Goal: Task Accomplishment & Management: Use online tool/utility

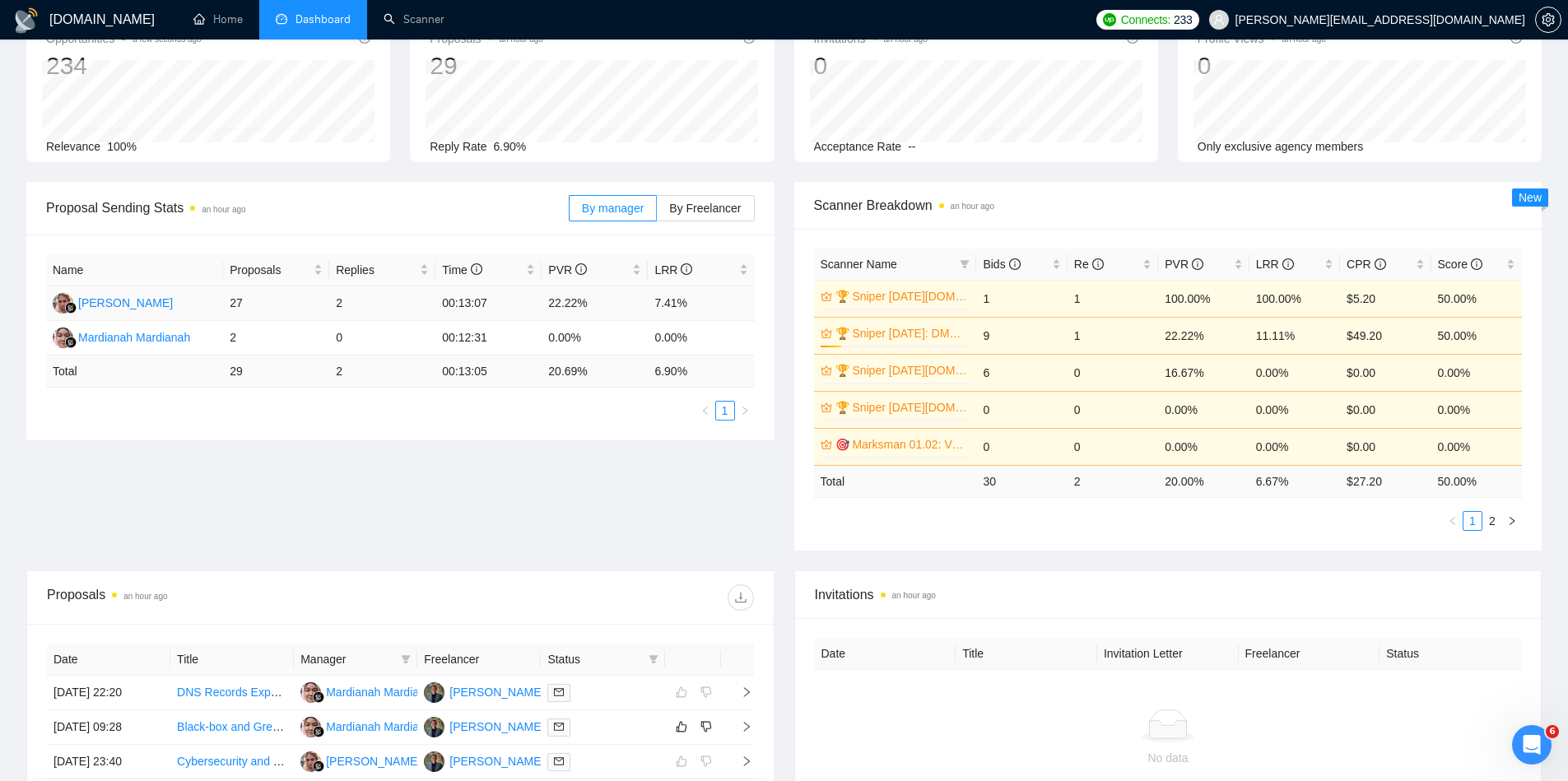
scroll to position [128, 0]
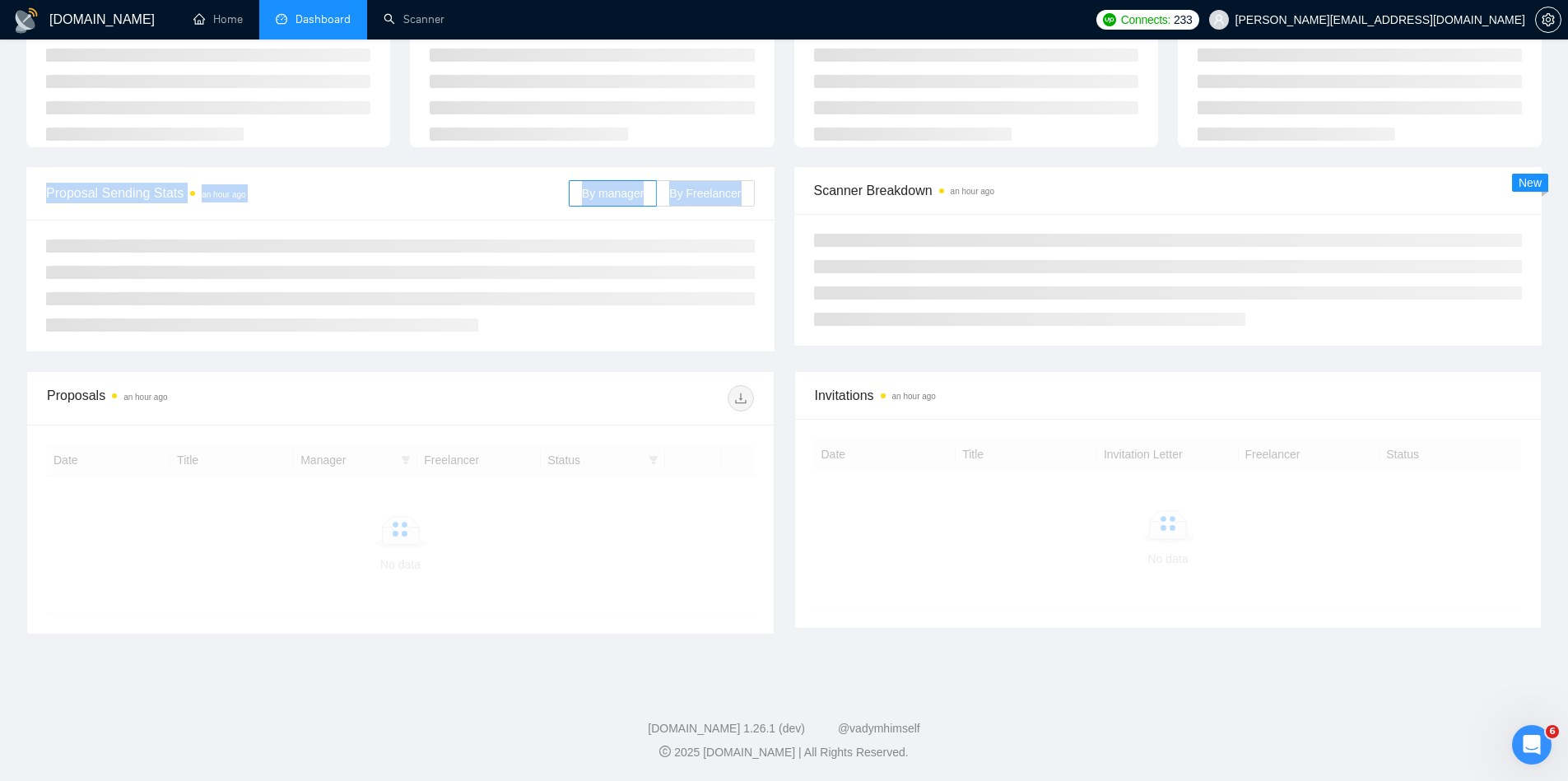
drag, startPoint x: 0, startPoint y: 0, endPoint x: 556, endPoint y: 353, distance: 658.6
click at [556, 353] on main "Team Dashboard [DATE] [DATE] Last 30 Days [DATE] [DATE] This Week Last Week Thi…" at bounding box center [784, 316] width 1515 height 677
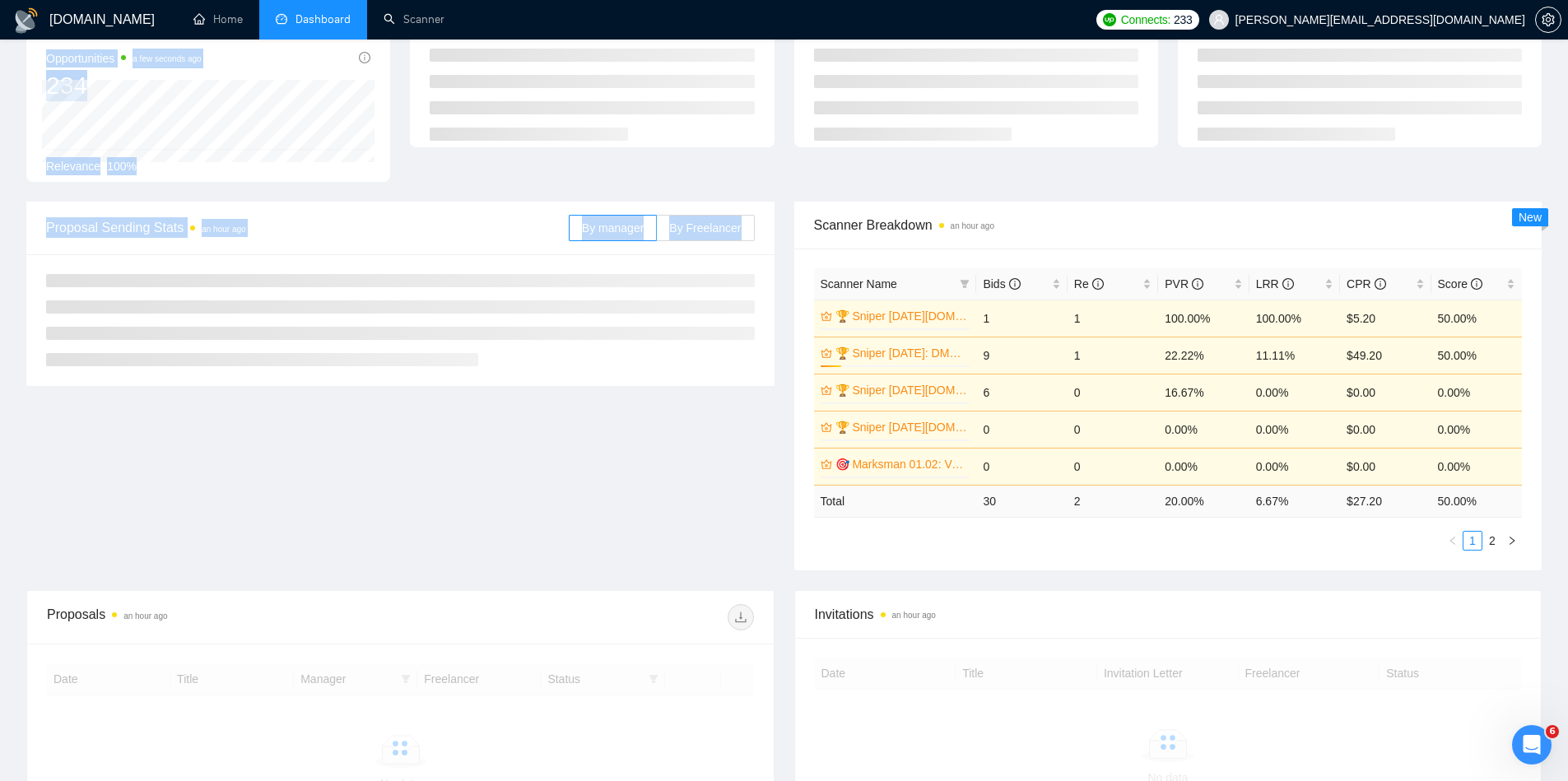
scroll to position [128, 0]
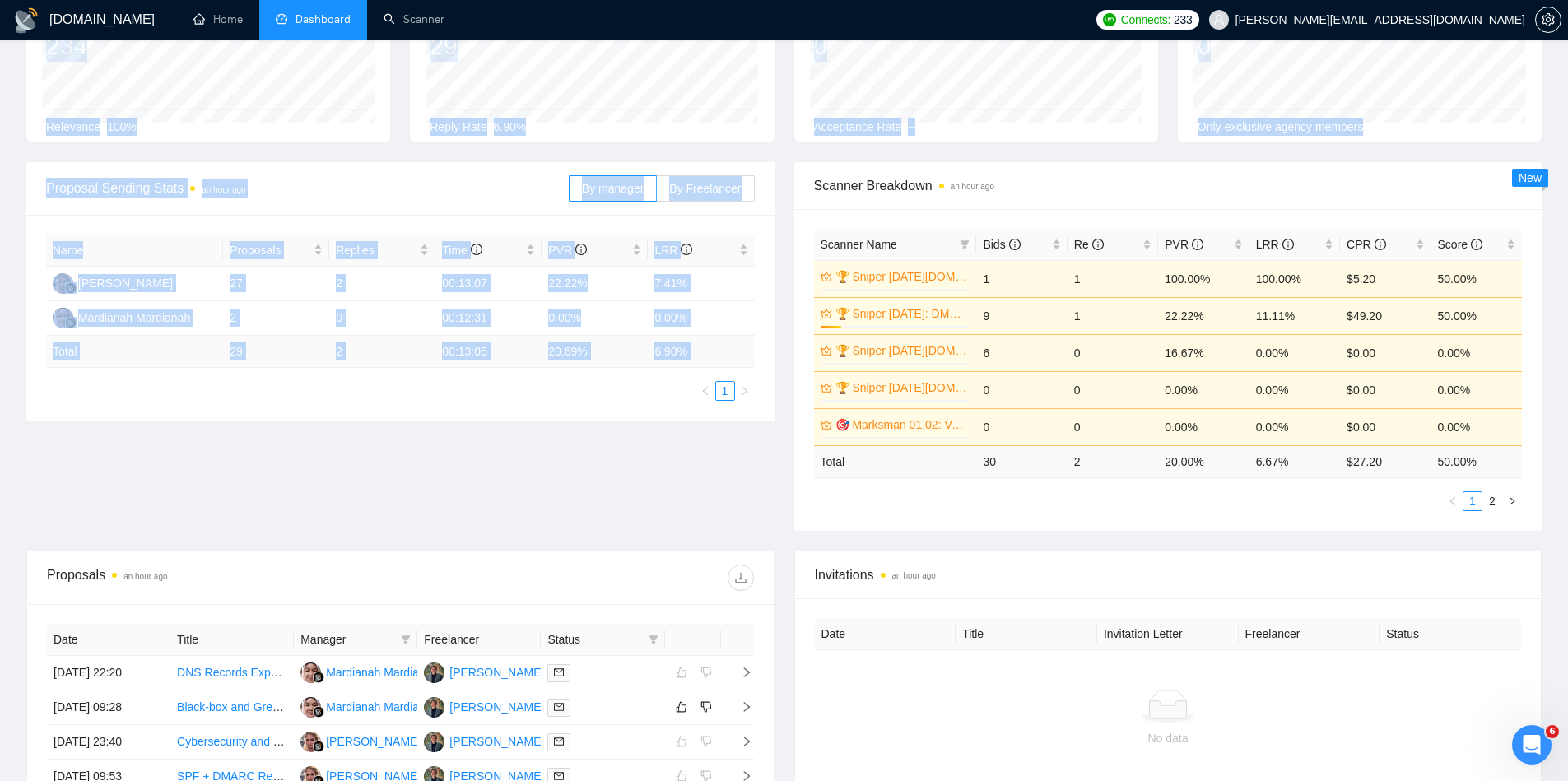
click at [628, 514] on div "Proposal Sending Stats an hour ago By manager By Freelancer Name Proposals Repl…" at bounding box center [784, 357] width 1535 height 389
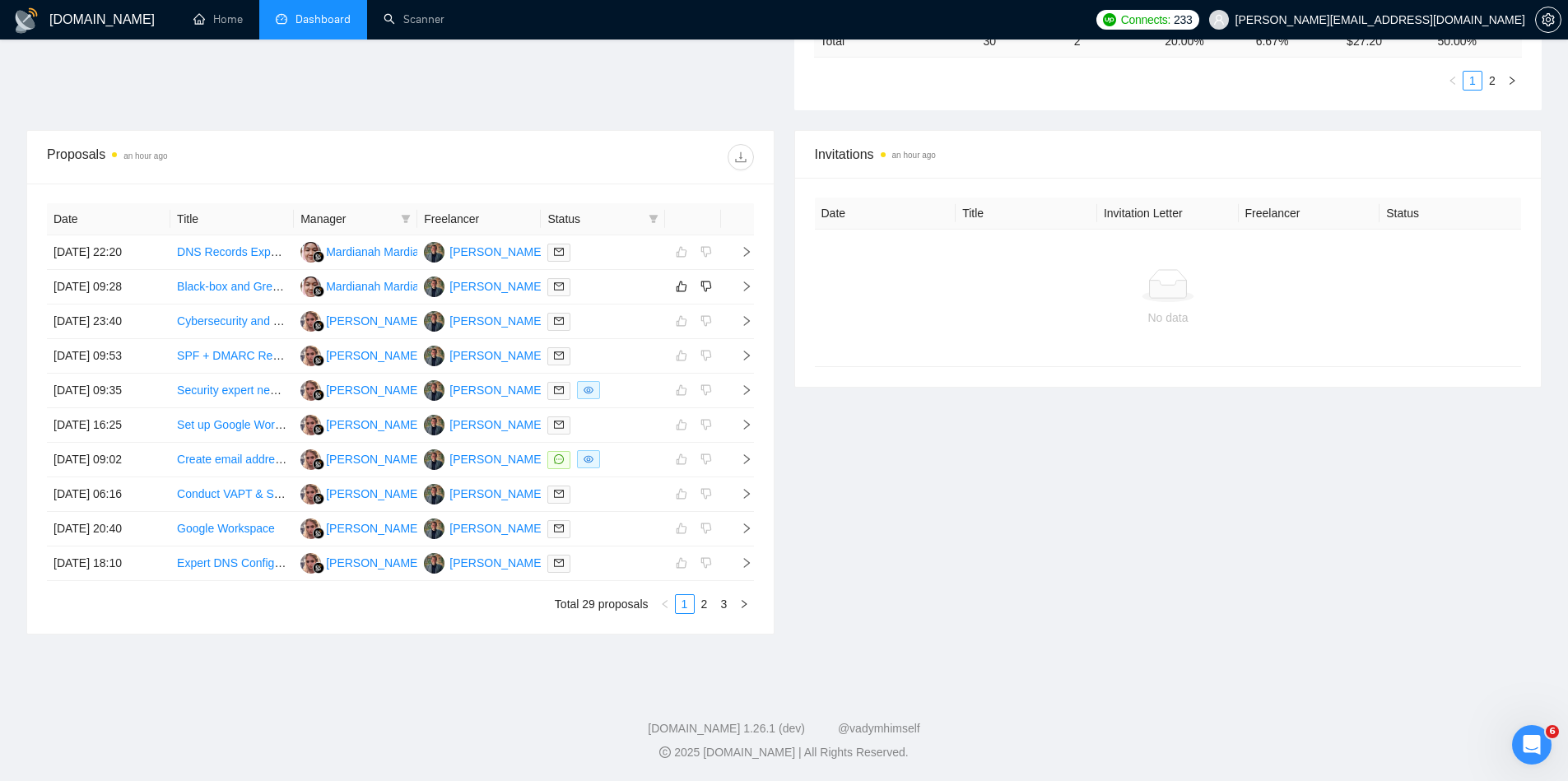
scroll to position [0, 0]
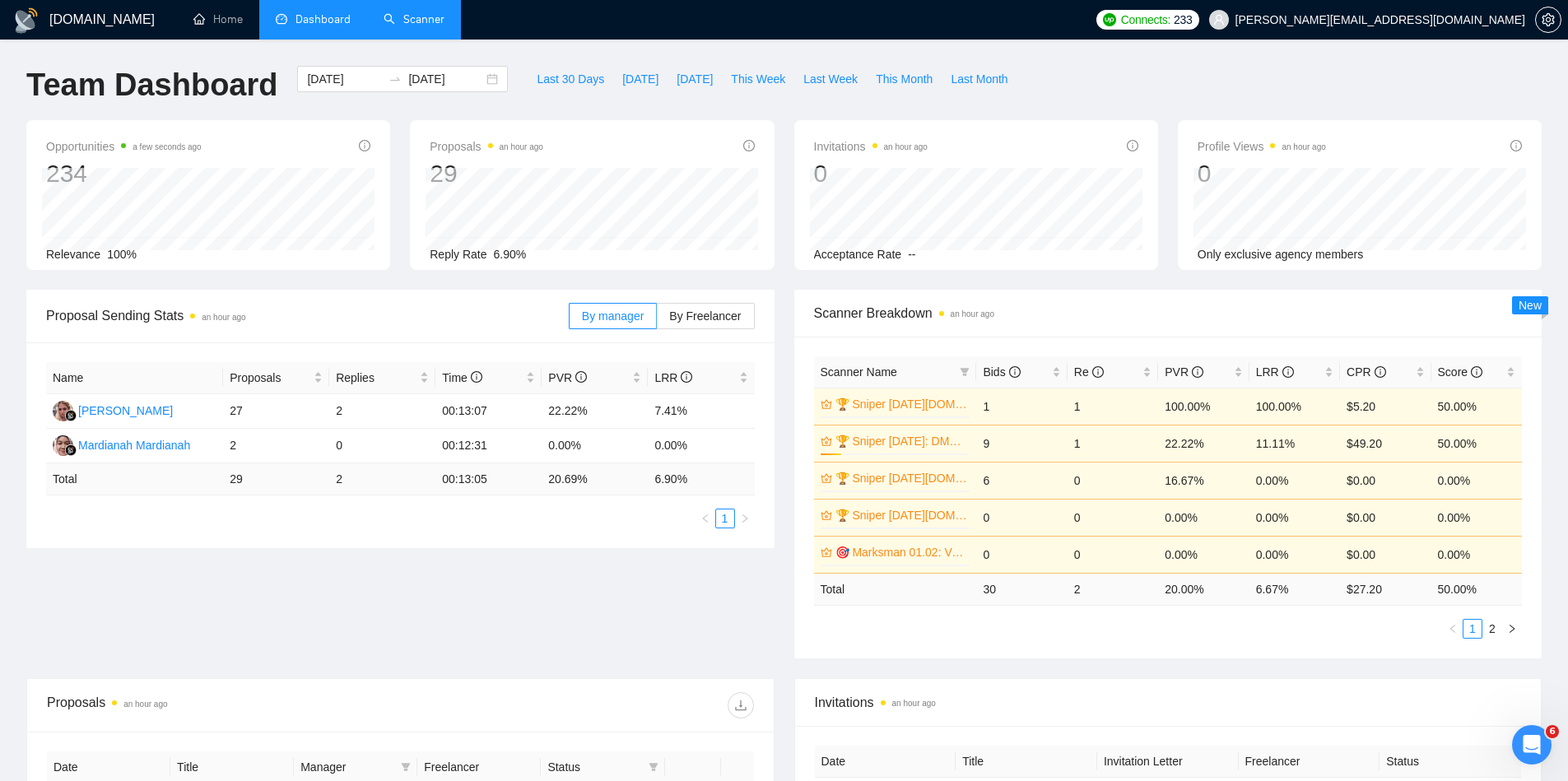
click at [386, 18] on link "Scanner" at bounding box center [414, 19] width 61 height 14
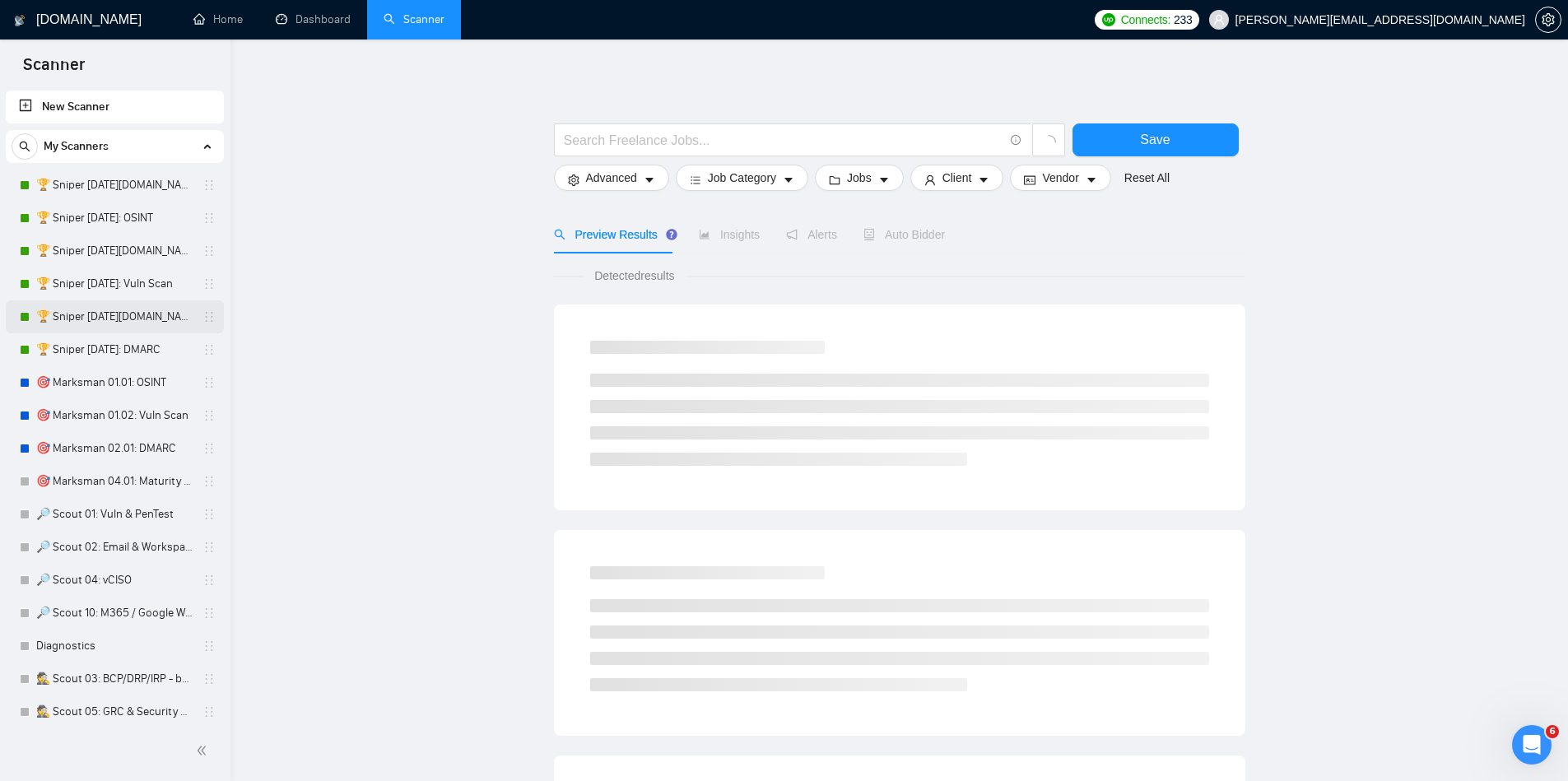
click at [124, 314] on link "🏆 Sniper [DATE][DOMAIN_NAME]: DMARC" at bounding box center [114, 317] width 156 height 33
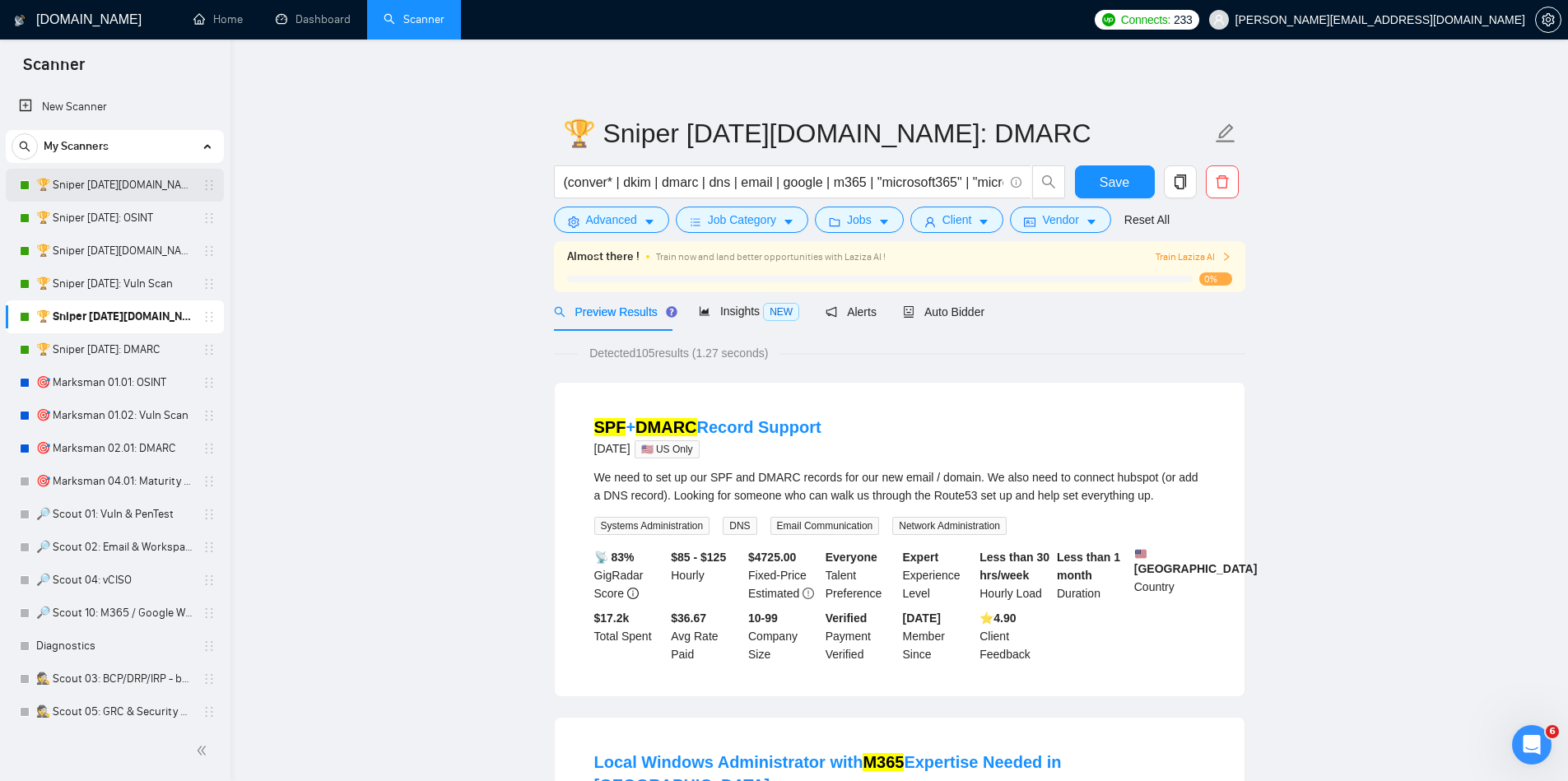
click at [90, 194] on link "🏆 Sniper [DATE][DOMAIN_NAME]: OSINT" at bounding box center [114, 185] width 156 height 33
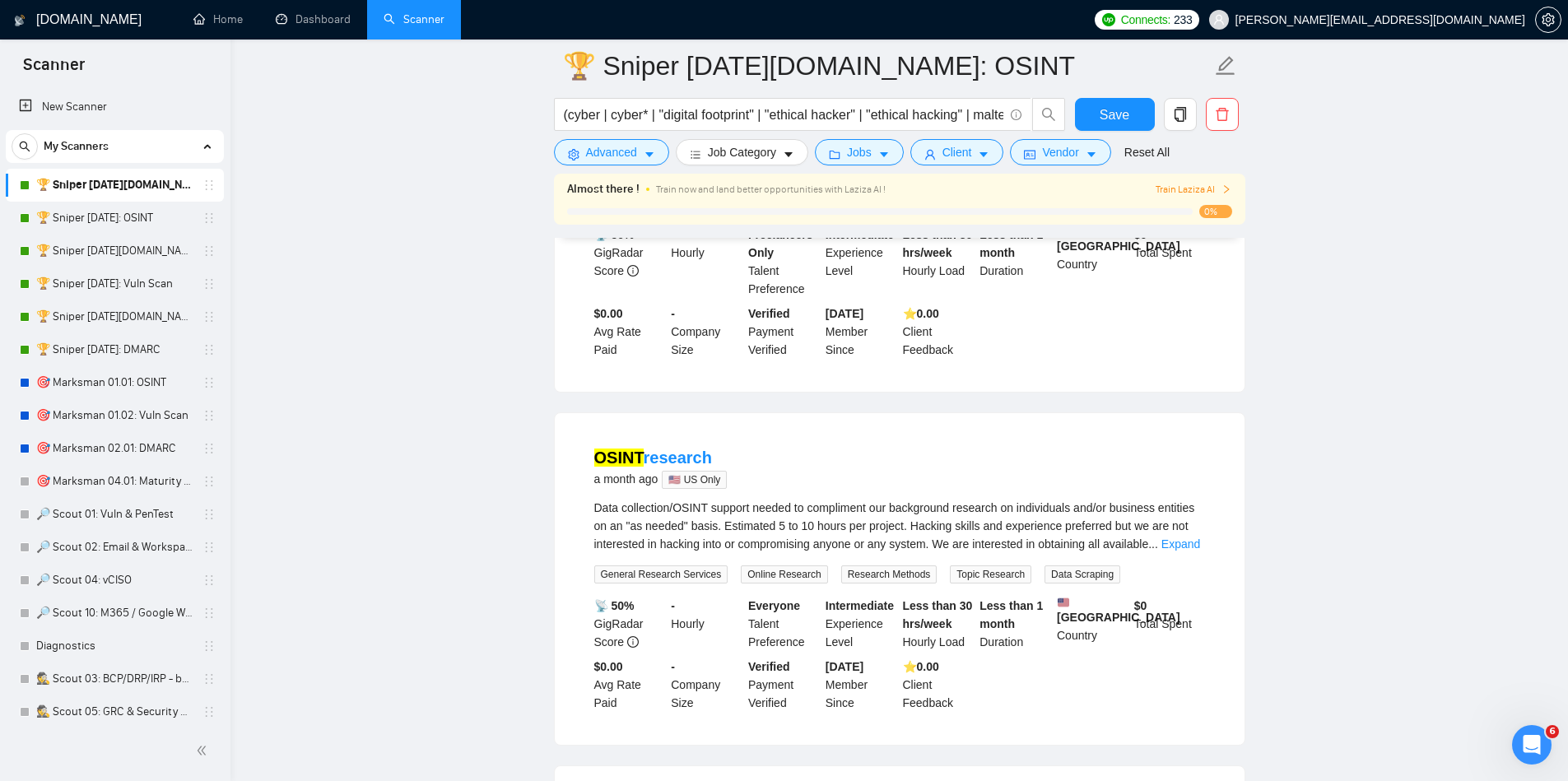
scroll to position [1139, 0]
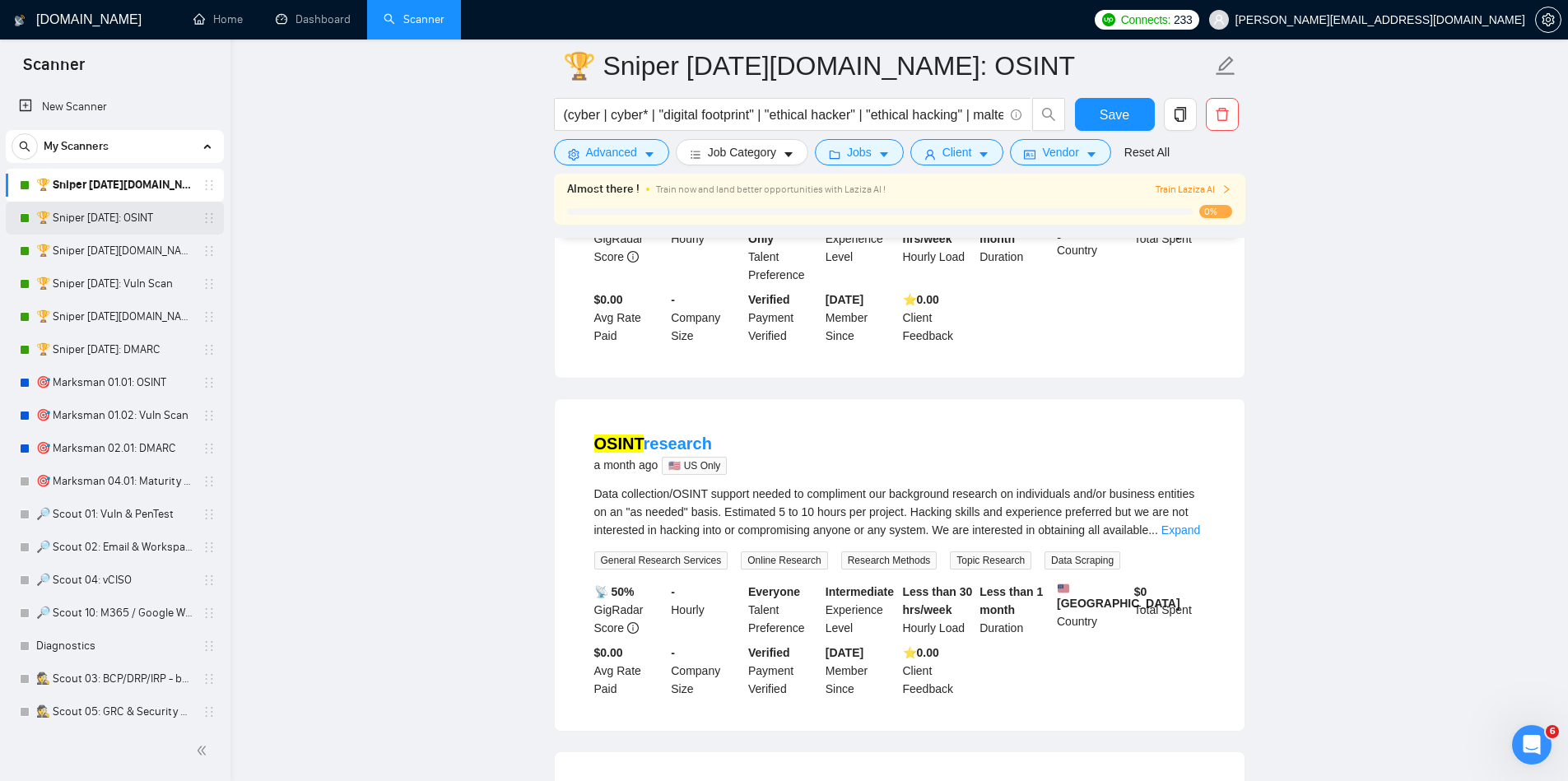
click at [131, 225] on link "🏆 Sniper 01.01.01: OSINT" at bounding box center [114, 218] width 156 height 33
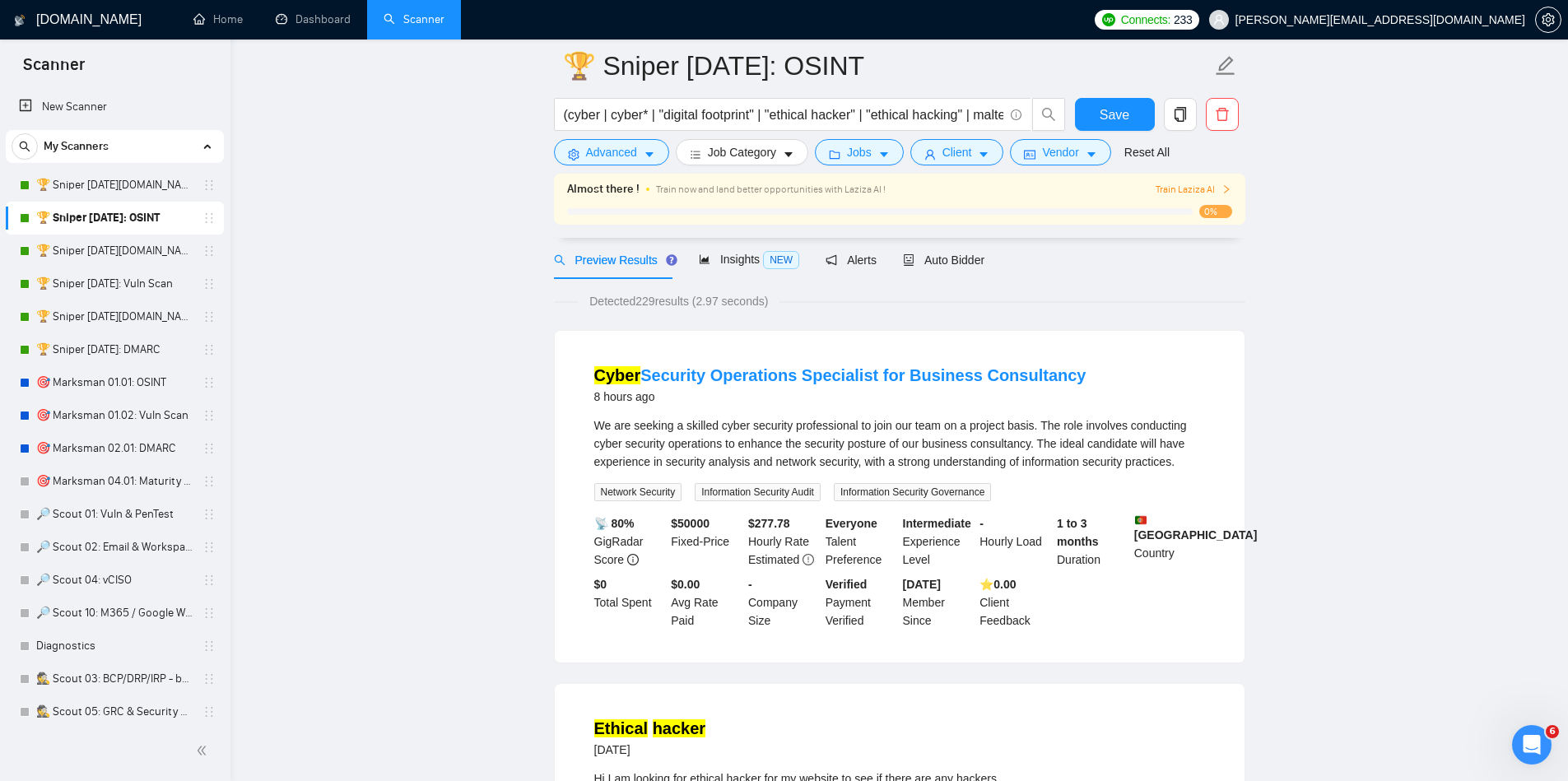
scroll to position [48, 0]
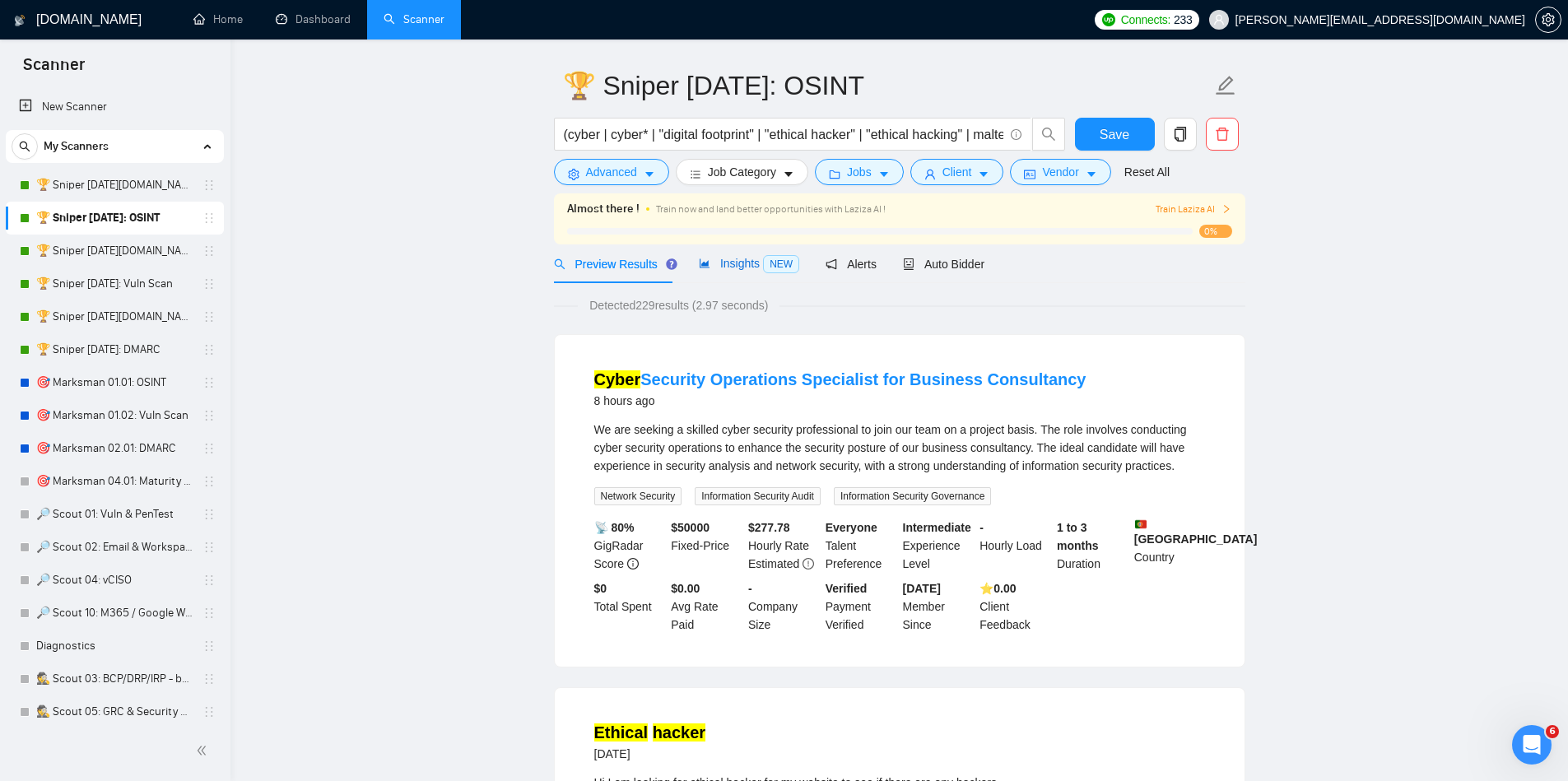
click at [755, 261] on span "Insights NEW" at bounding box center [749, 264] width 100 height 13
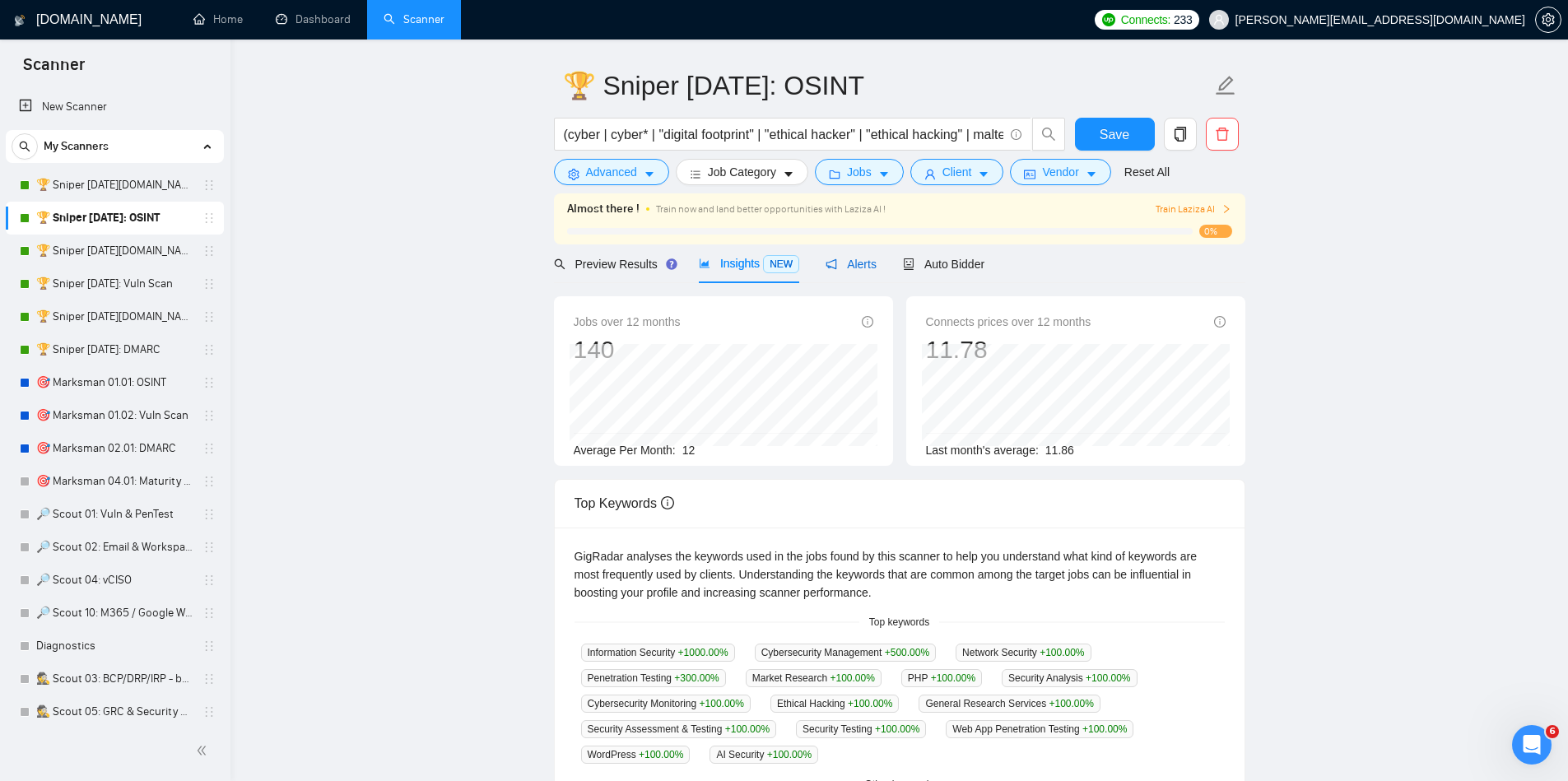
click at [855, 271] on div "Alerts" at bounding box center [851, 264] width 51 height 18
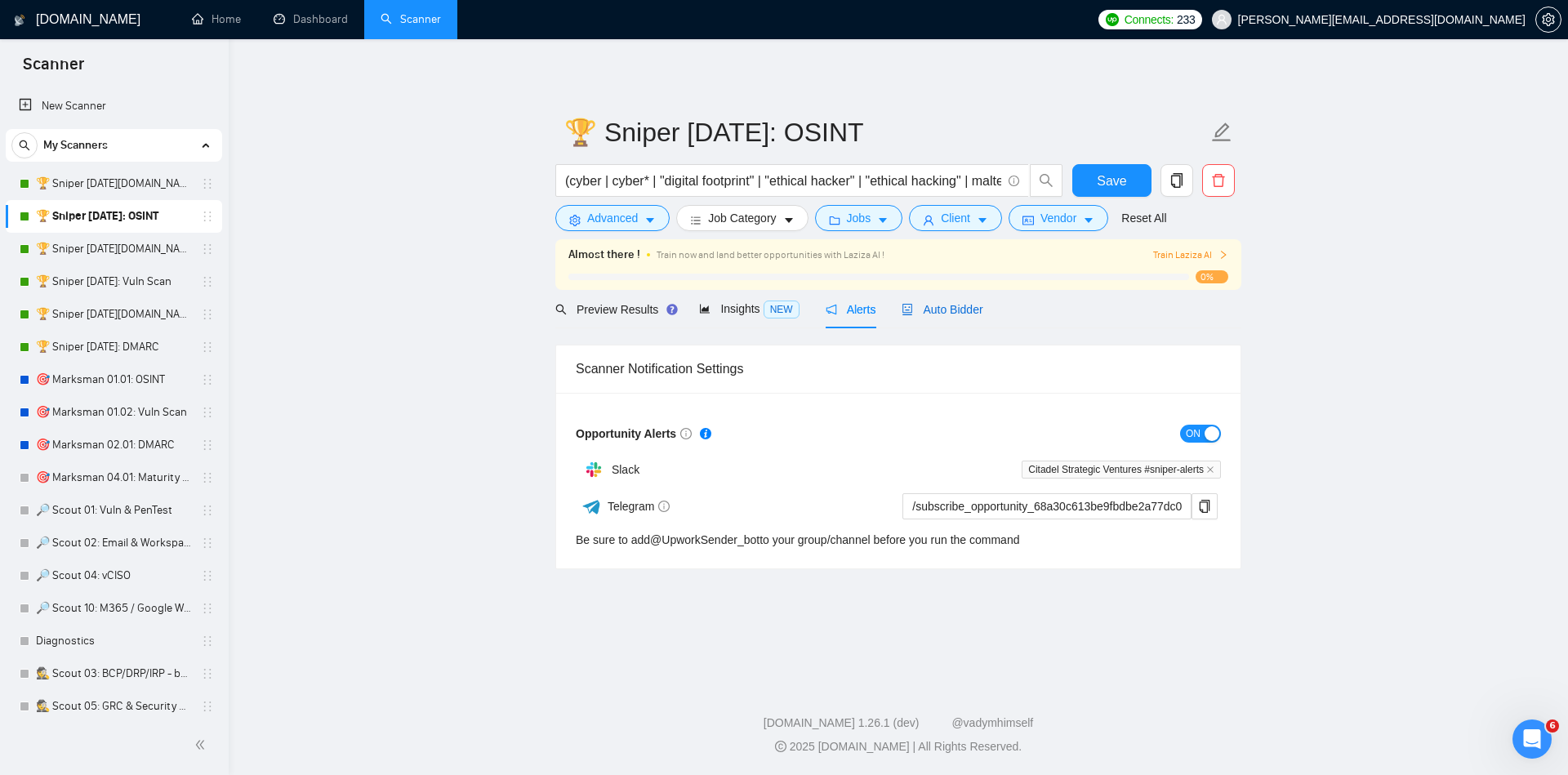
click at [947, 309] on span "Auto Bidder" at bounding box center [941, 310] width 81 height 13
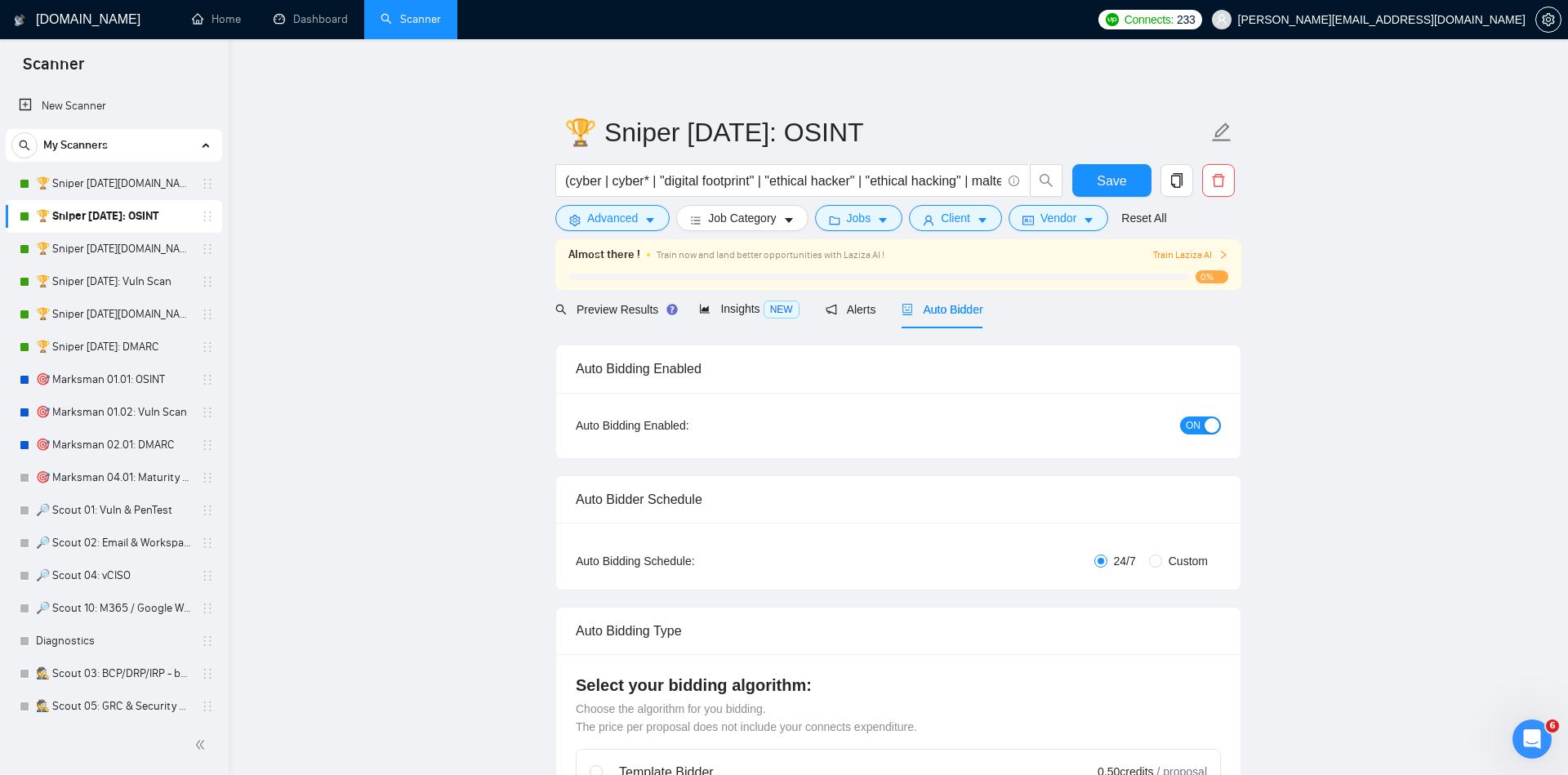
checkbox input "true"
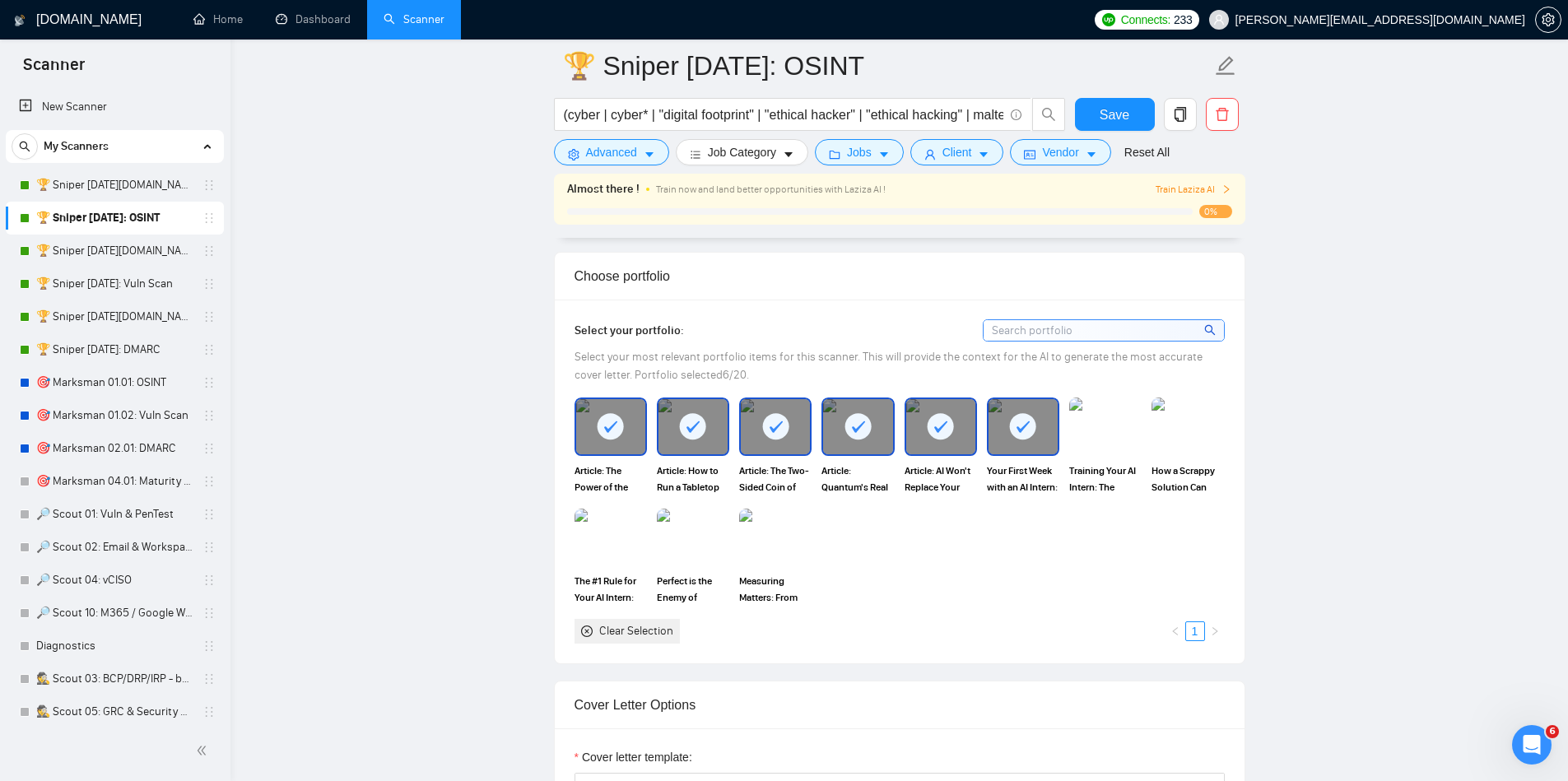
scroll to position [1465, 0]
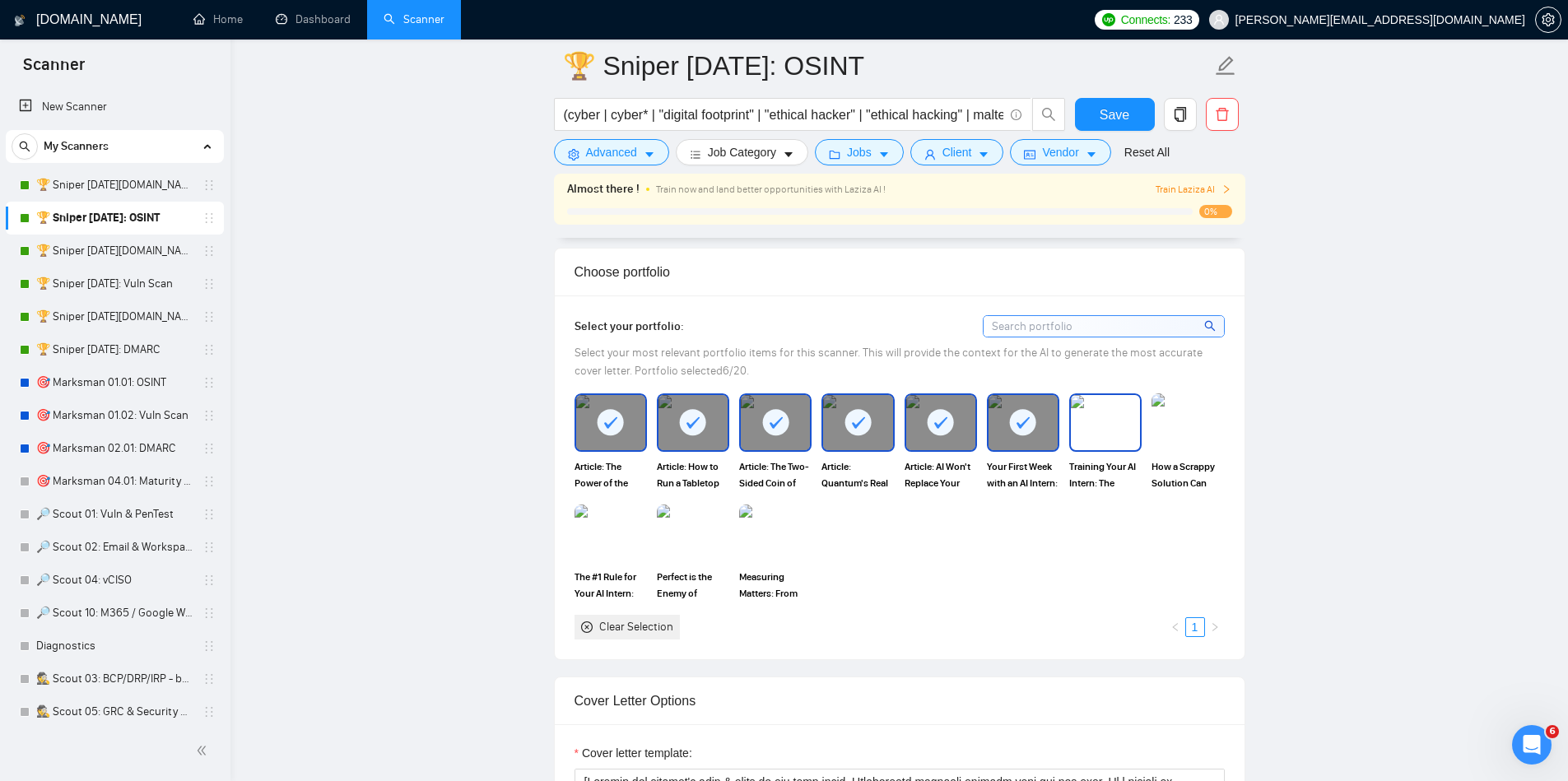
click at [1097, 433] on img at bounding box center [1105, 423] width 69 height 54
click at [1183, 420] on img at bounding box center [1188, 423] width 69 height 54
click at [629, 531] on img at bounding box center [611, 534] width 69 height 54
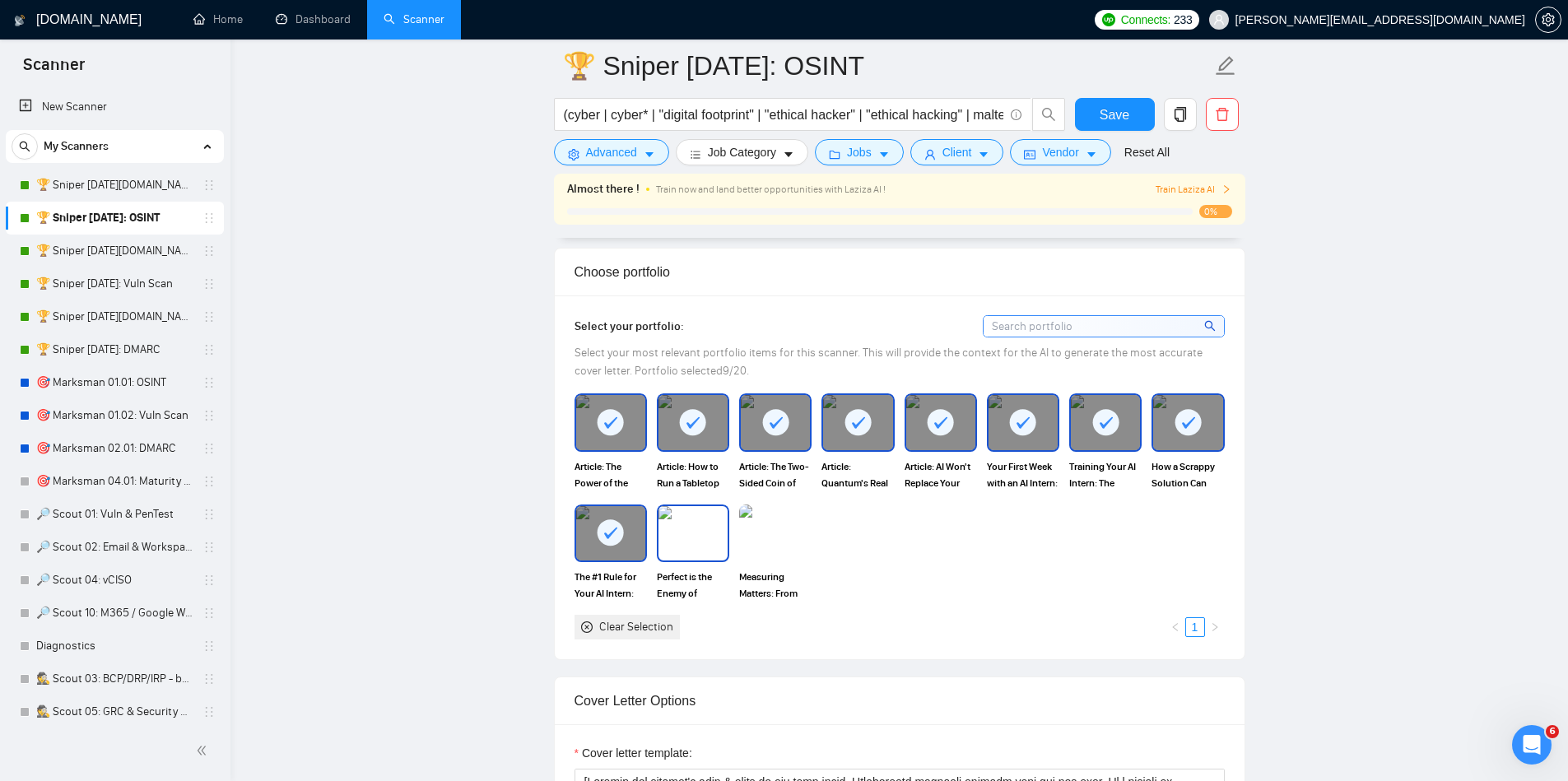
click at [716, 542] on img at bounding box center [693, 534] width 69 height 54
click at [787, 533] on img at bounding box center [776, 534] width 69 height 54
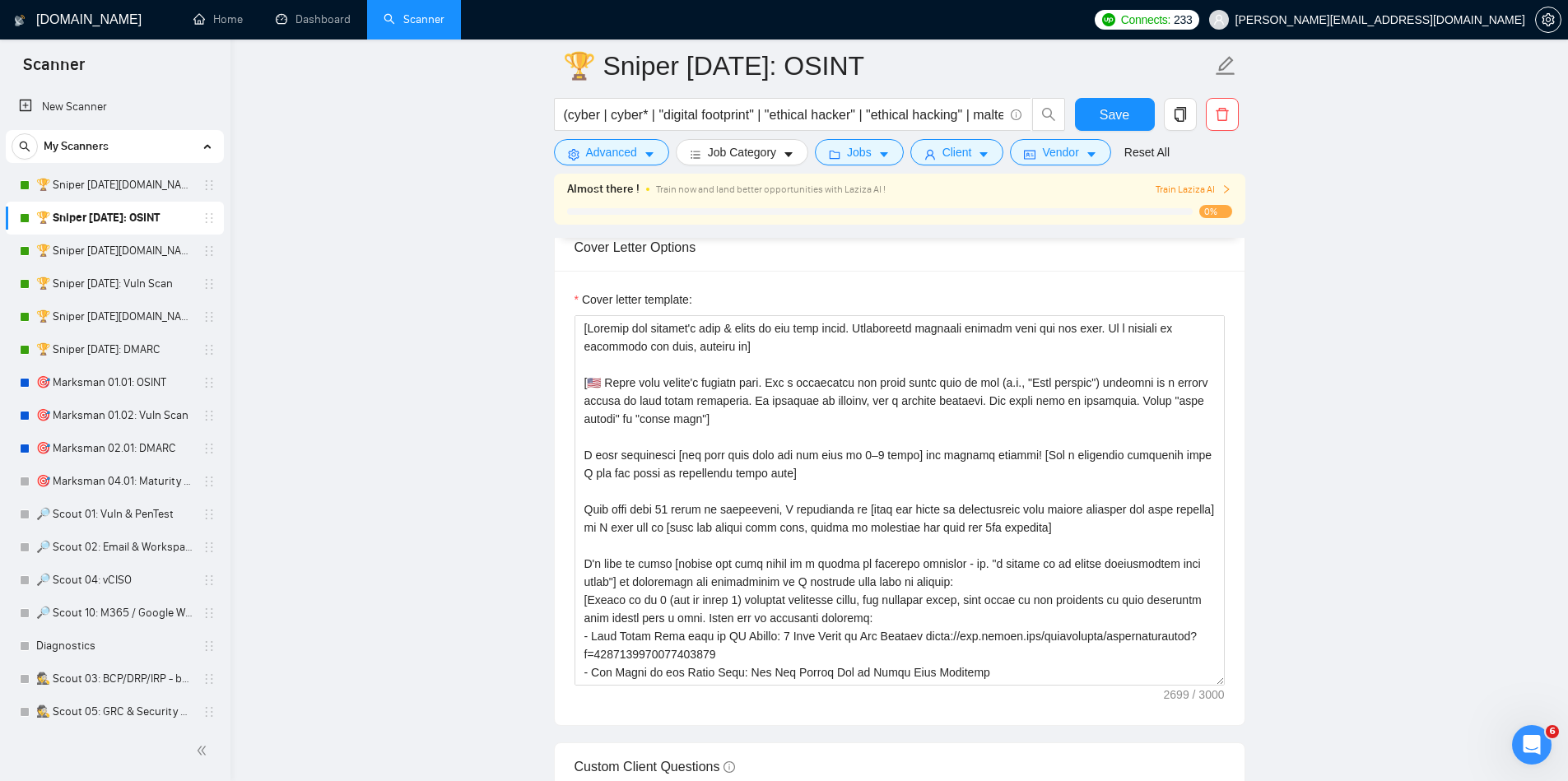
scroll to position [1921, 0]
click at [1225, 522] on div "Cover letter template:" at bounding box center [900, 496] width 690 height 455
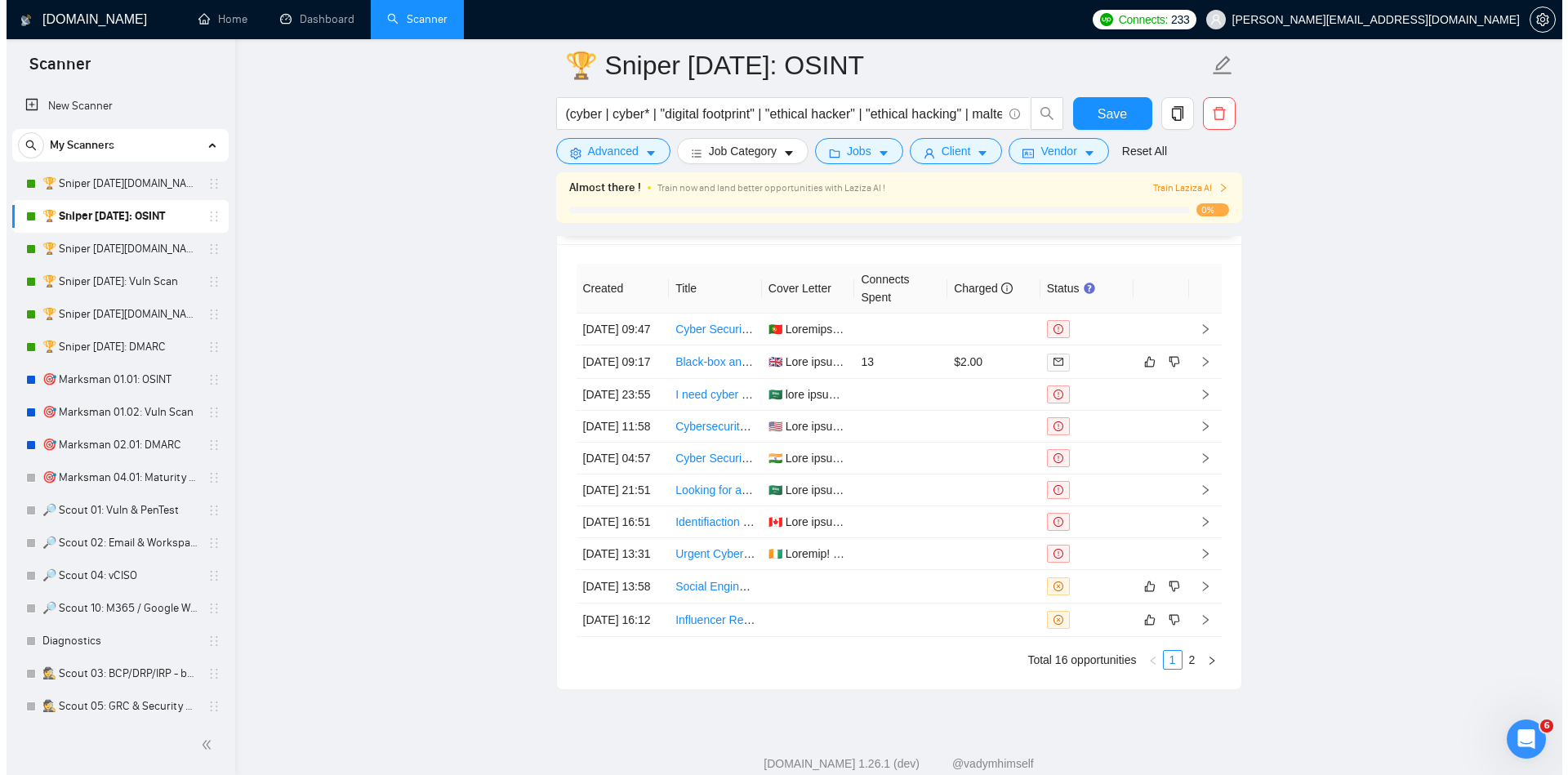
scroll to position [4420, 0]
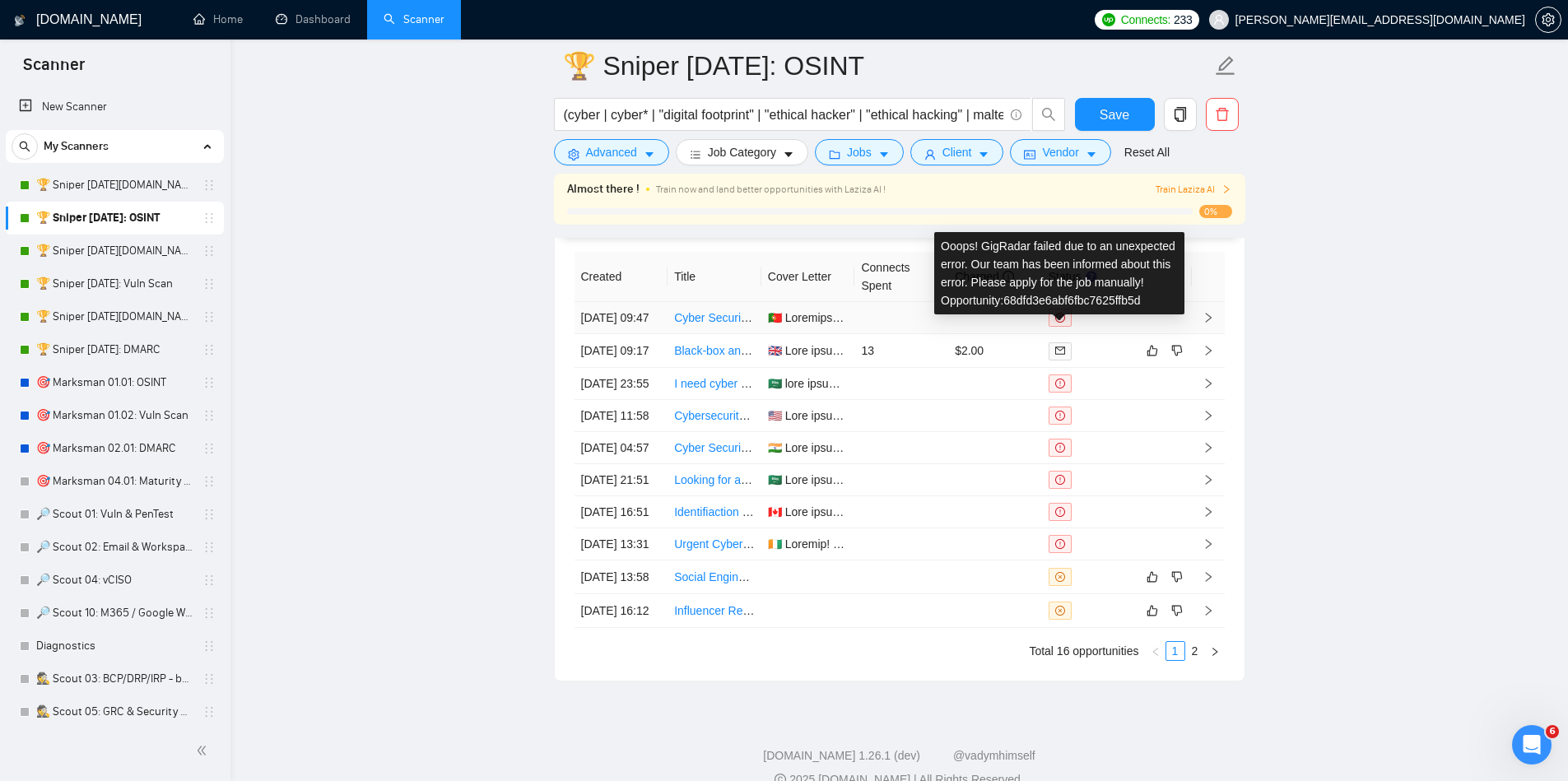
click at [1054, 327] on span at bounding box center [1060, 318] width 23 height 18
